Goal: Information Seeking & Learning: Learn about a topic

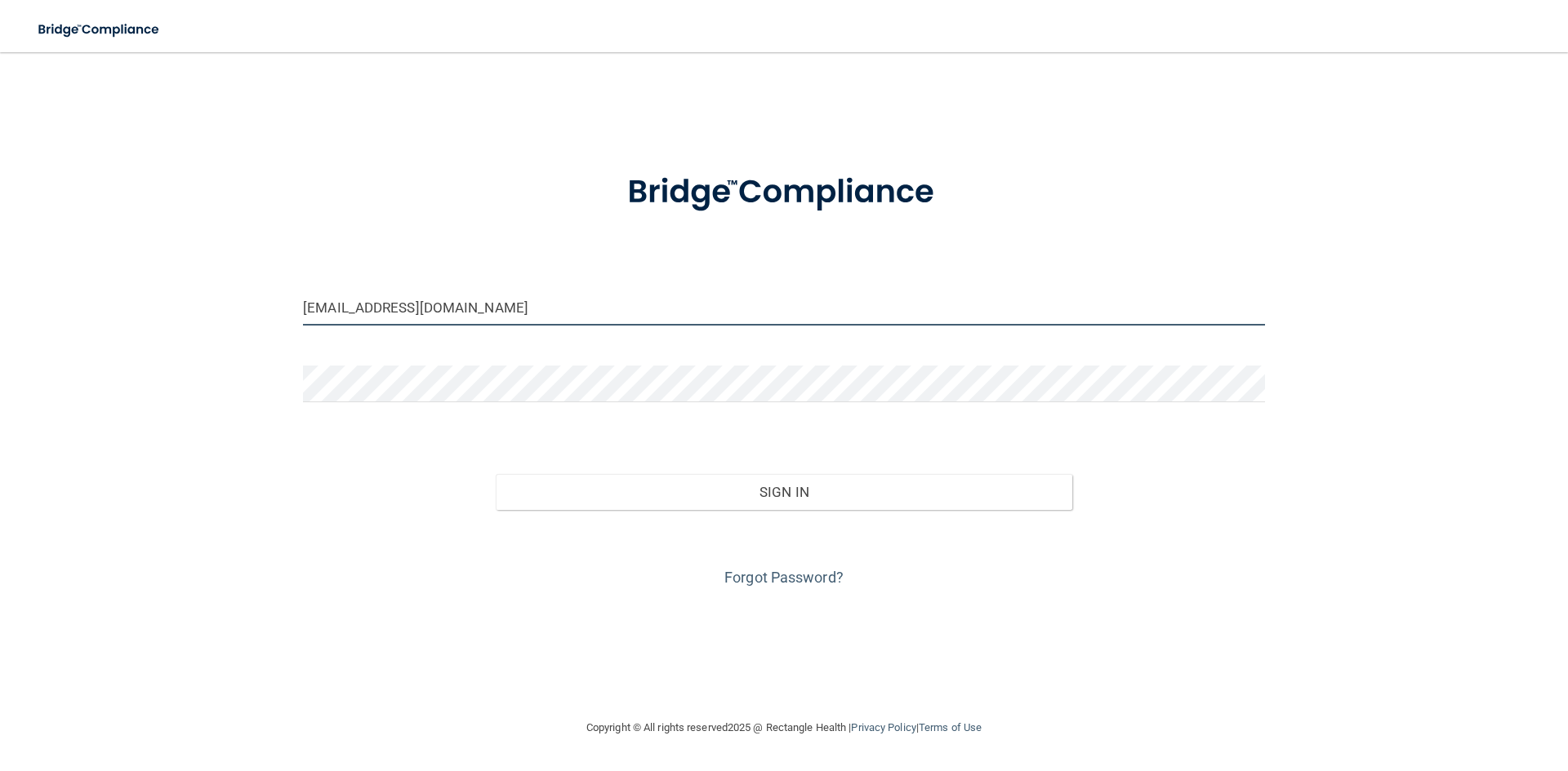
drag, startPoint x: 427, startPoint y: 309, endPoint x: 228, endPoint y: 315, distance: 199.1
click at [228, 315] on div "[EMAIL_ADDRESS][DOMAIN_NAME] Invalid email/password. You don't have permission …" at bounding box center [784, 386] width 1503 height 633
type input "[EMAIL_ADDRESS][PERSON_NAME][DOMAIN_NAME]"
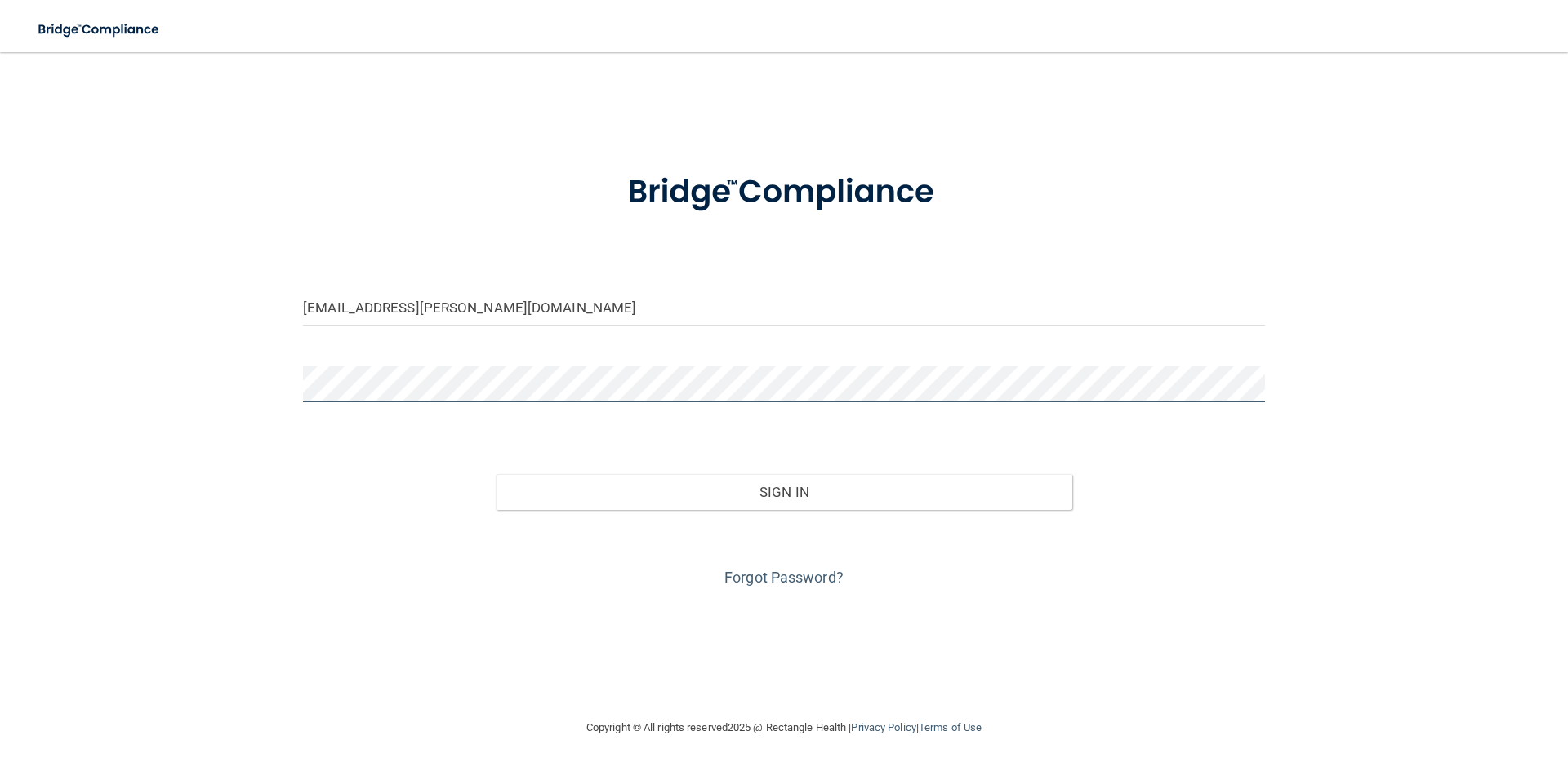
click at [232, 387] on div "[EMAIL_ADDRESS][PERSON_NAME][DOMAIN_NAME] Invalid email/password. You don't hav…" at bounding box center [784, 386] width 1503 height 633
click at [495, 474] on button "Sign In" at bounding box center [784, 492] width 577 height 36
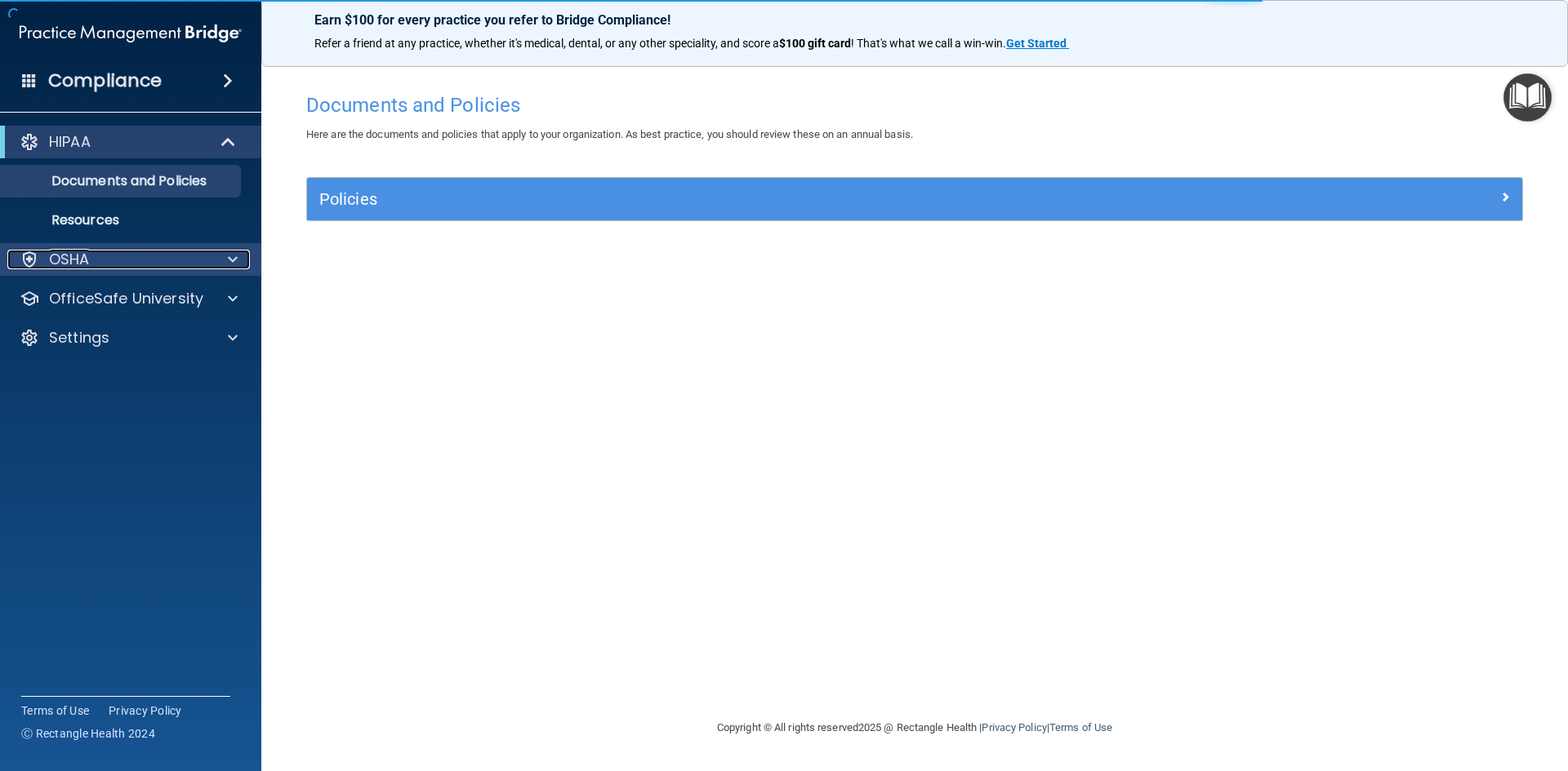
click at [102, 267] on div "OSHA" at bounding box center [109, 259] width 202 height 20
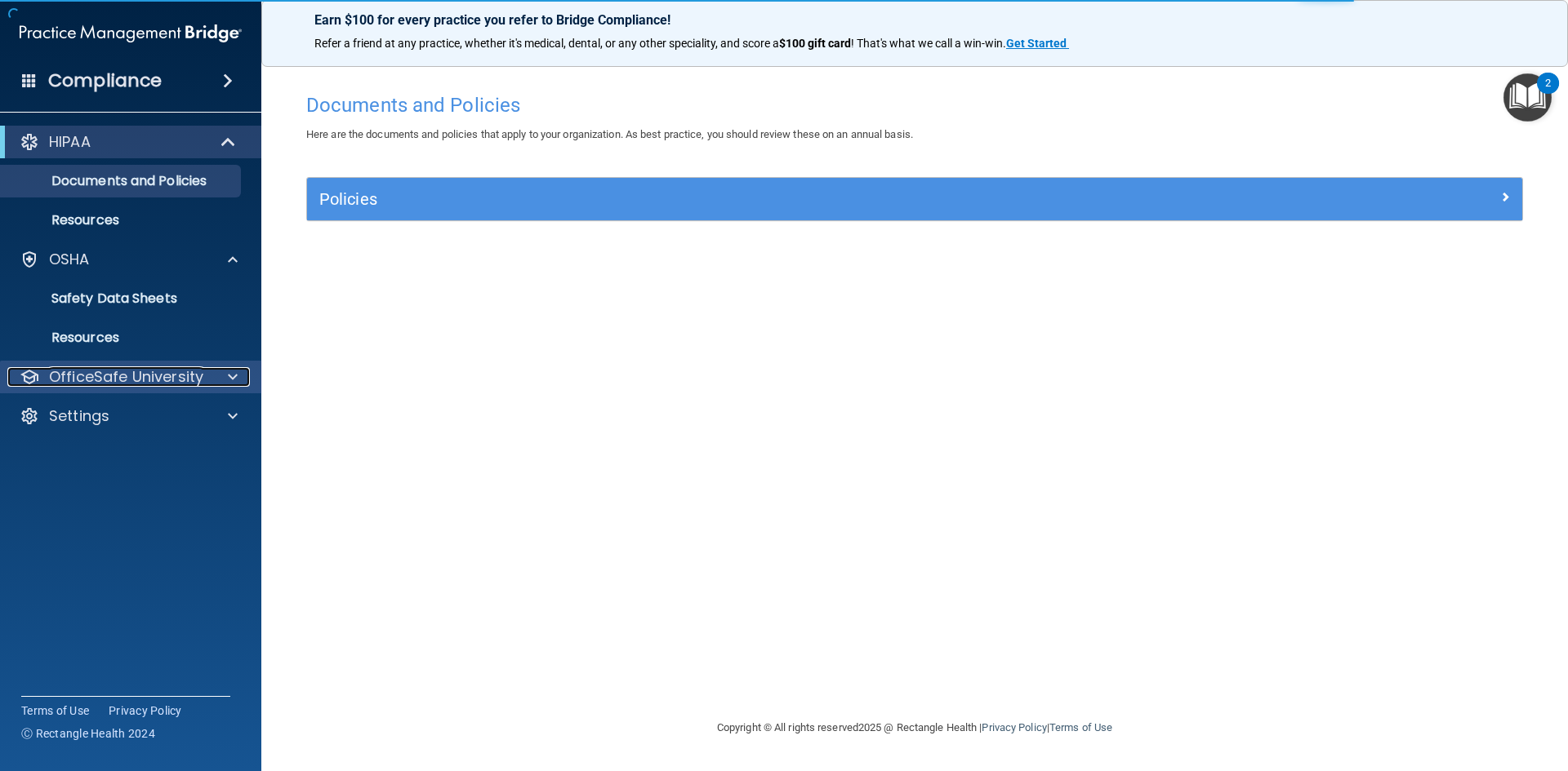
click at [115, 370] on p "OfficeSafe University" at bounding box center [126, 377] width 154 height 20
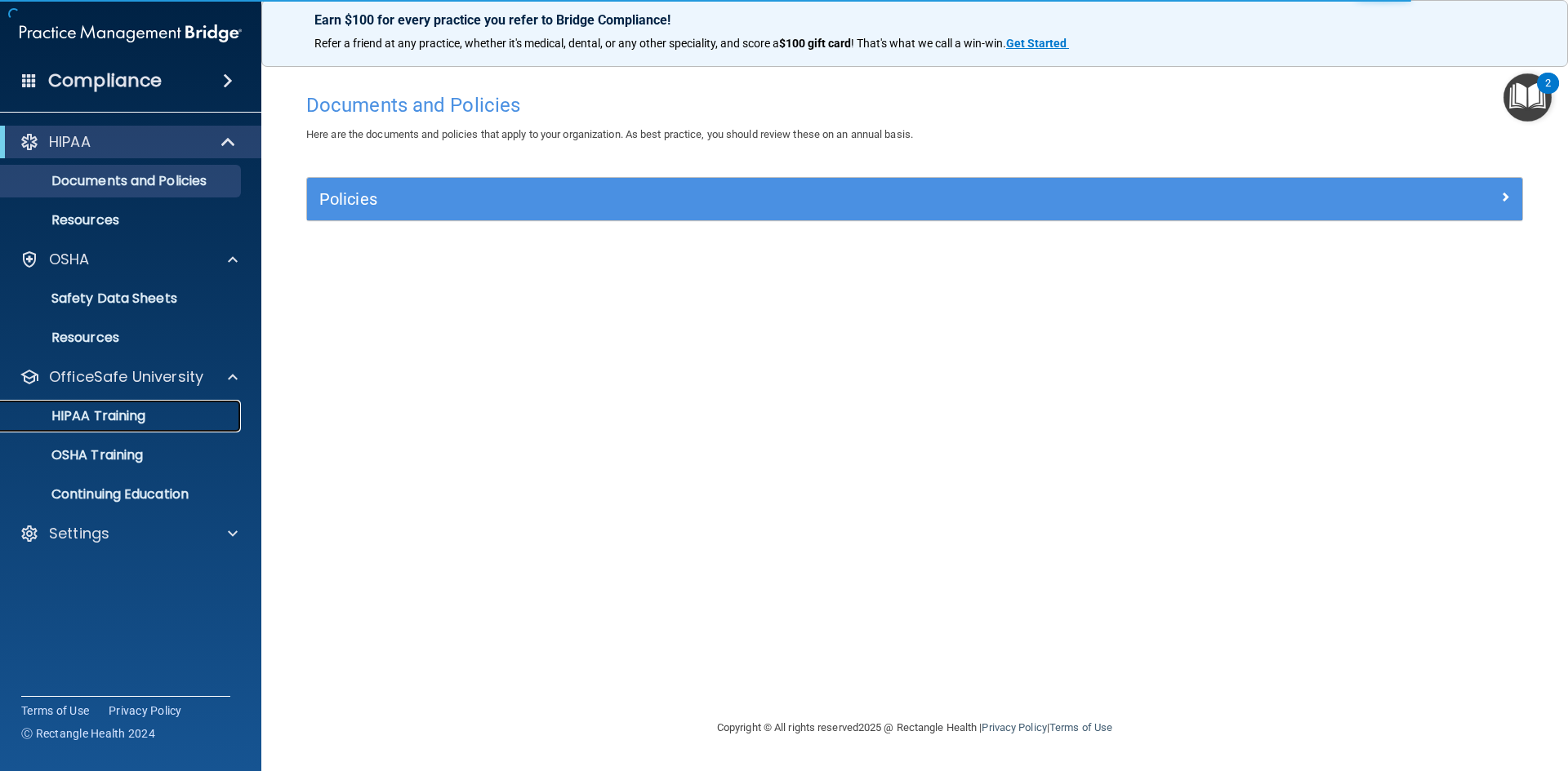
click at [112, 410] on p "HIPAA Training" at bounding box center [78, 416] width 135 height 16
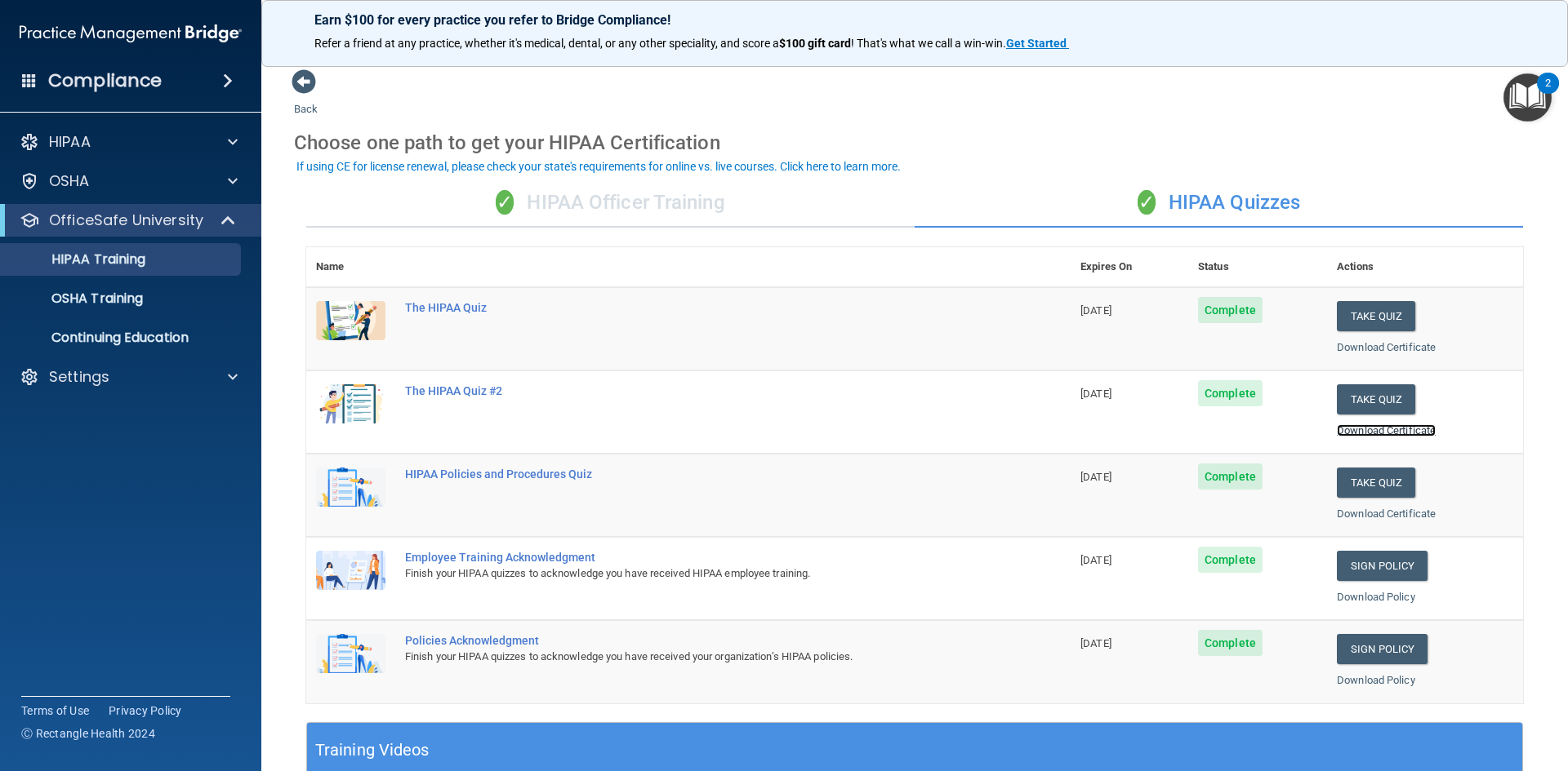
click at [1375, 429] on link "Download Certificate" at bounding box center [1386, 430] width 99 height 12
click at [1386, 347] on link "Download Certificate" at bounding box center [1386, 347] width 99 height 12
click at [1353, 511] on link "Download Certificate" at bounding box center [1386, 513] width 99 height 12
click at [681, 207] on div "✓ HIPAA Officer Training" at bounding box center [611, 203] width 609 height 49
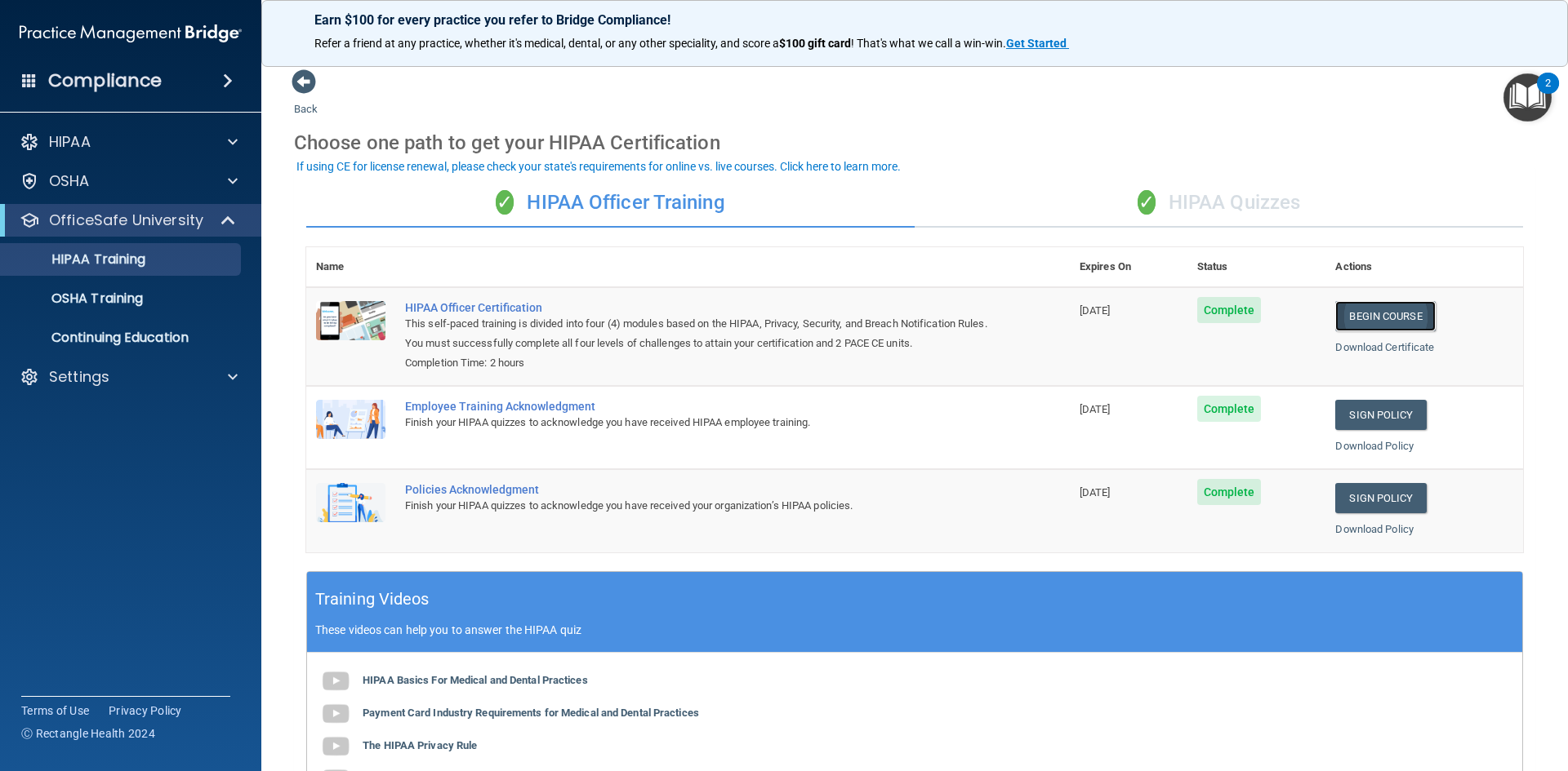
click at [1386, 316] on link "Begin Course" at bounding box center [1384, 317] width 99 height 30
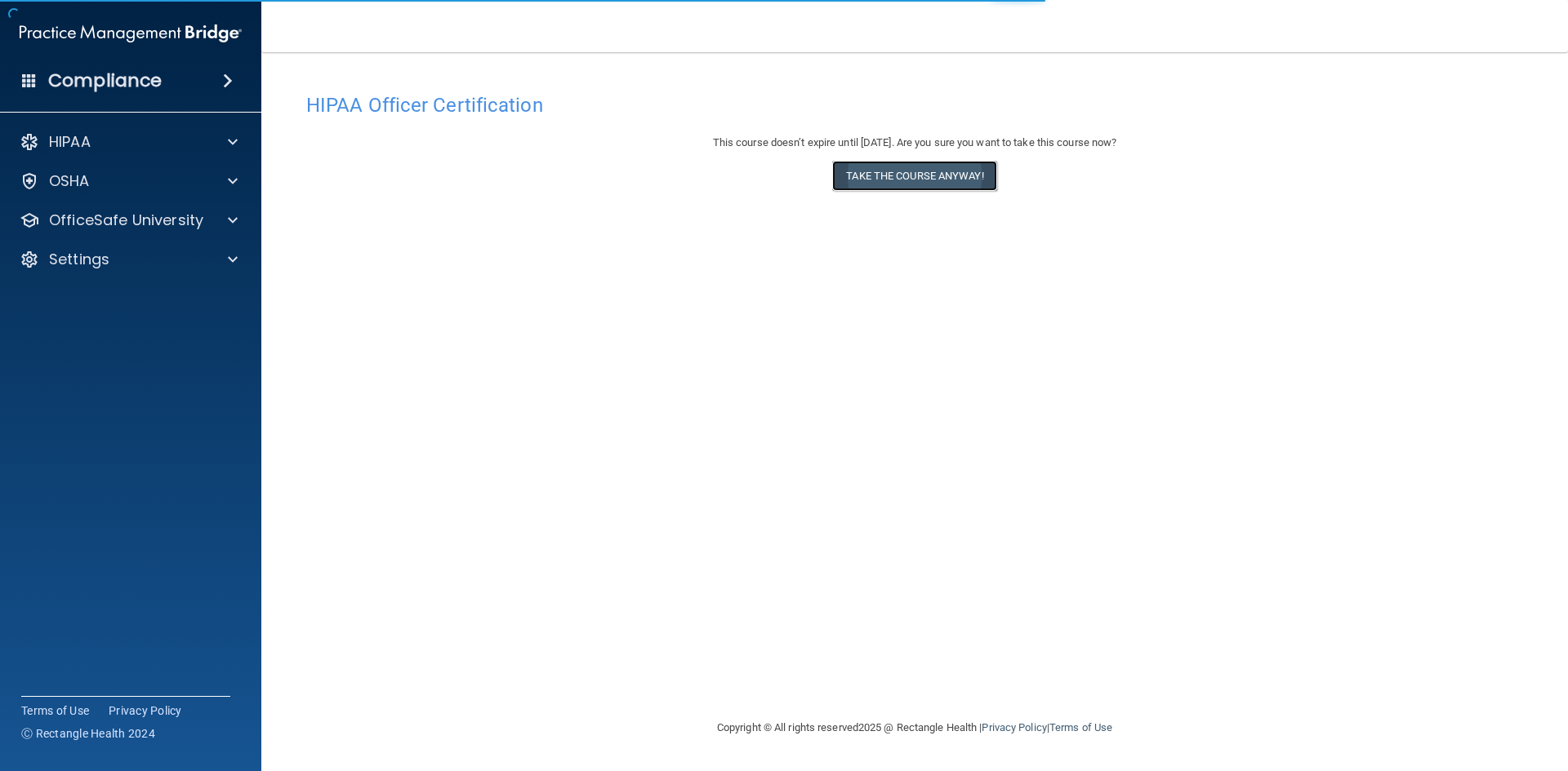
click at [965, 183] on button "Take the course anyway!" at bounding box center [914, 176] width 164 height 30
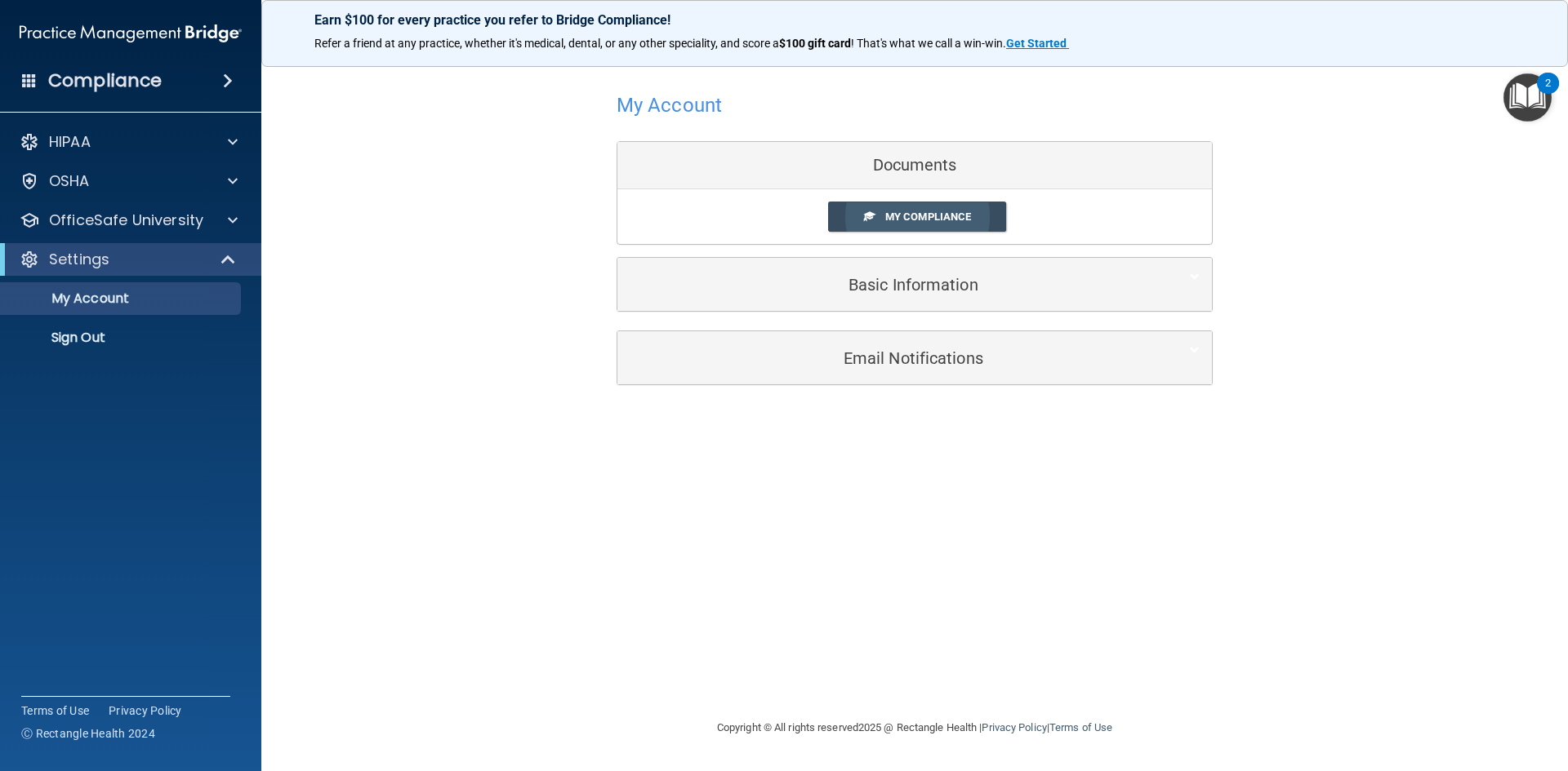
click at [927, 217] on span "My Compliance" at bounding box center [927, 216] width 86 height 12
click at [913, 205] on link "My Compliance" at bounding box center [917, 216] width 179 height 30
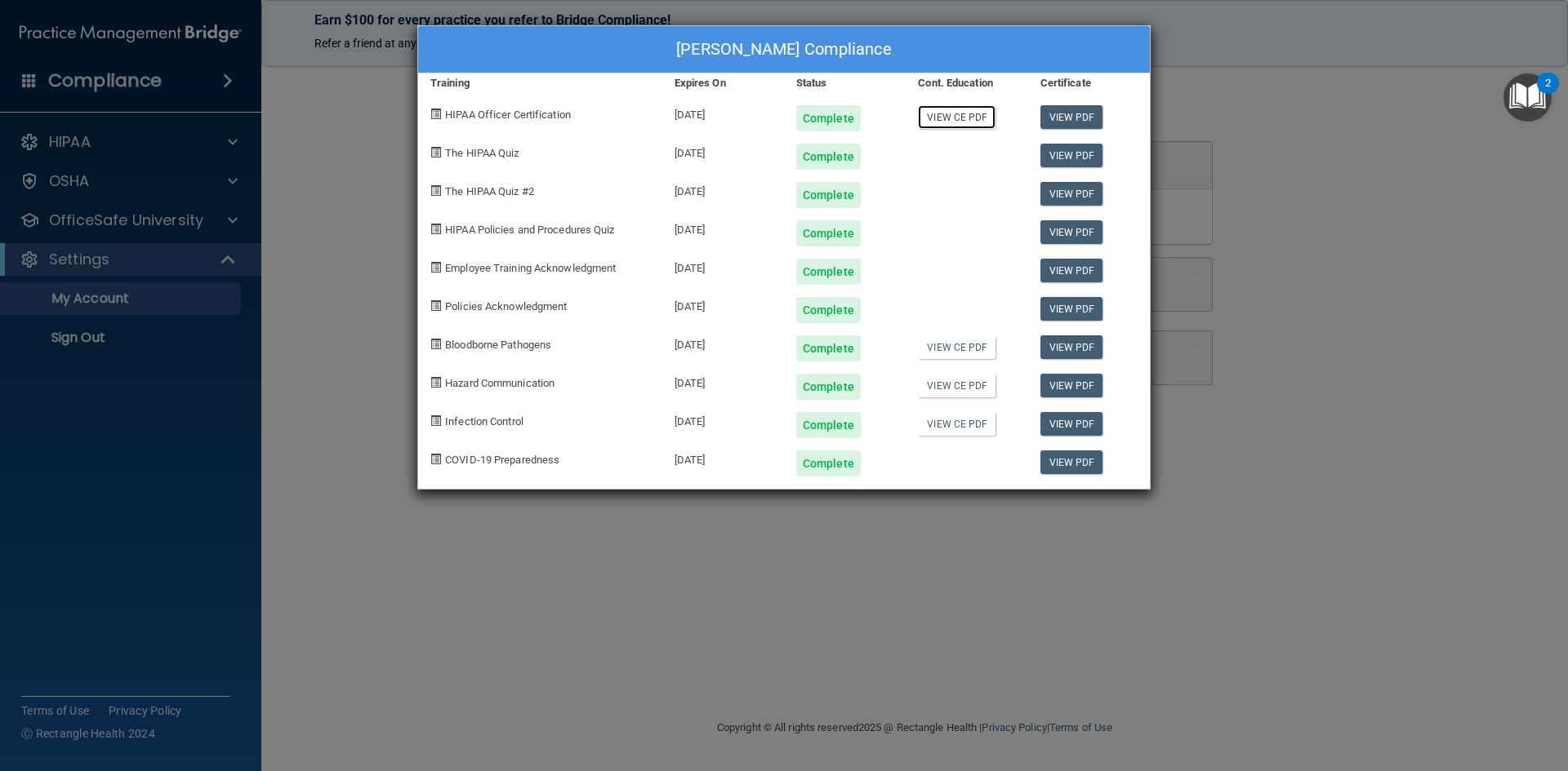
click at [953, 115] on link "View CE PDF" at bounding box center [956, 116] width 78 height 24
click at [961, 353] on link "View CE PDF" at bounding box center [956, 347] width 78 height 24
click at [979, 386] on link "View CE PDF" at bounding box center [956, 386] width 78 height 24
click at [958, 424] on link "View CE PDF" at bounding box center [956, 423] width 78 height 24
